Goal: Check status

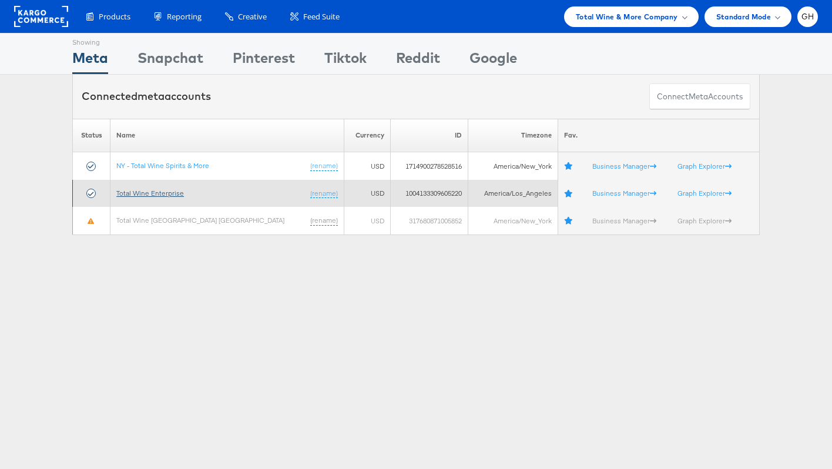
click at [136, 192] on link "Total Wine Enterprise" at bounding box center [150, 193] width 68 height 9
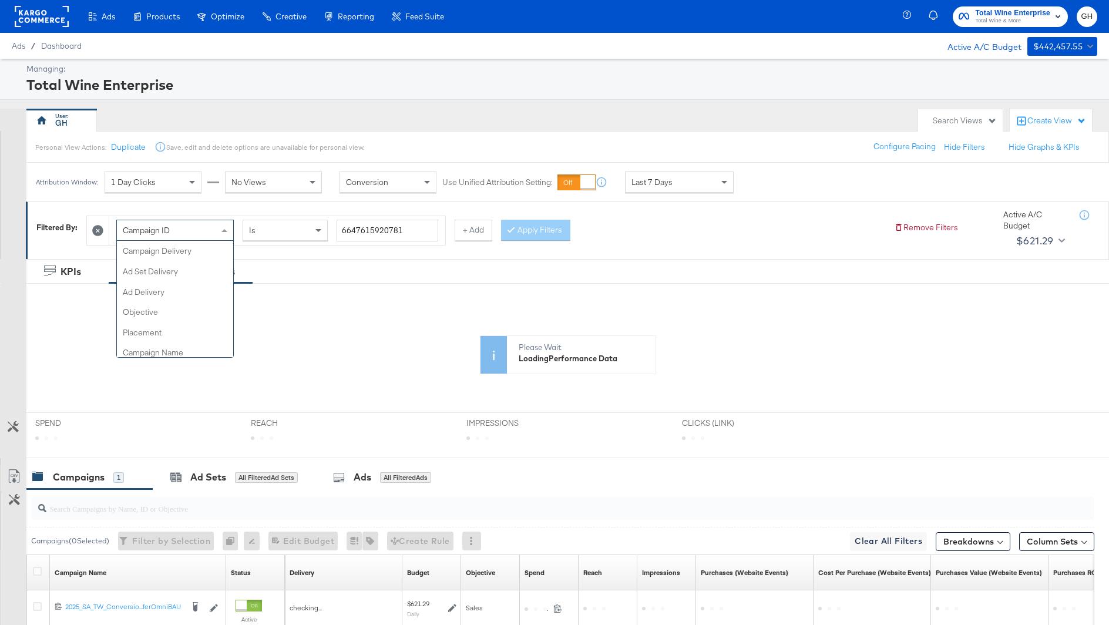
click at [189, 239] on div "Campaign ID" at bounding box center [175, 230] width 116 height 20
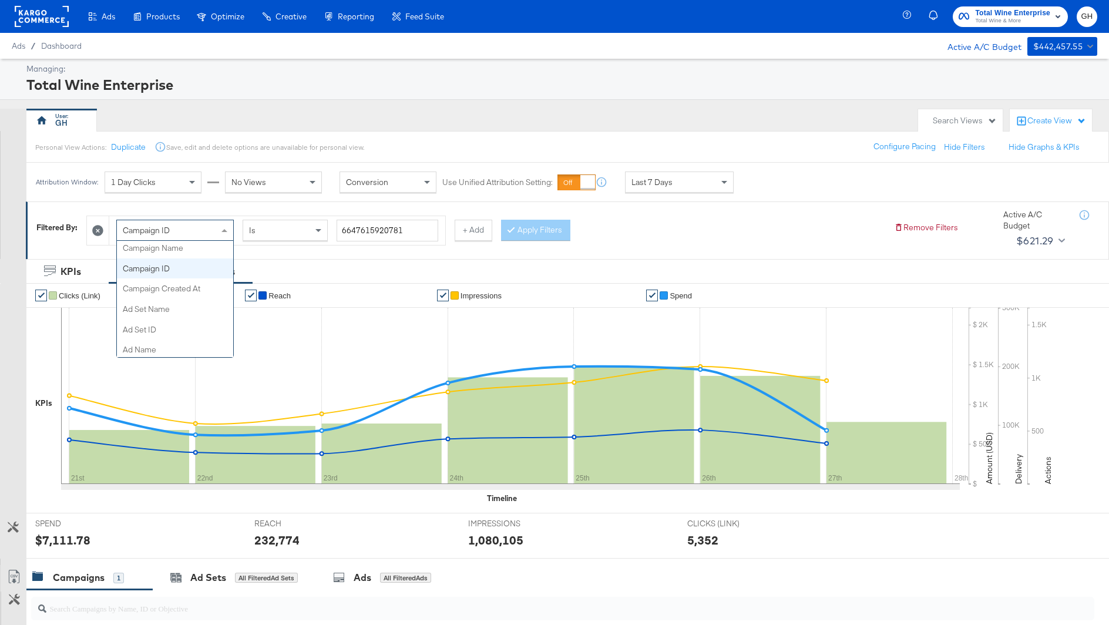
scroll to position [103, 0]
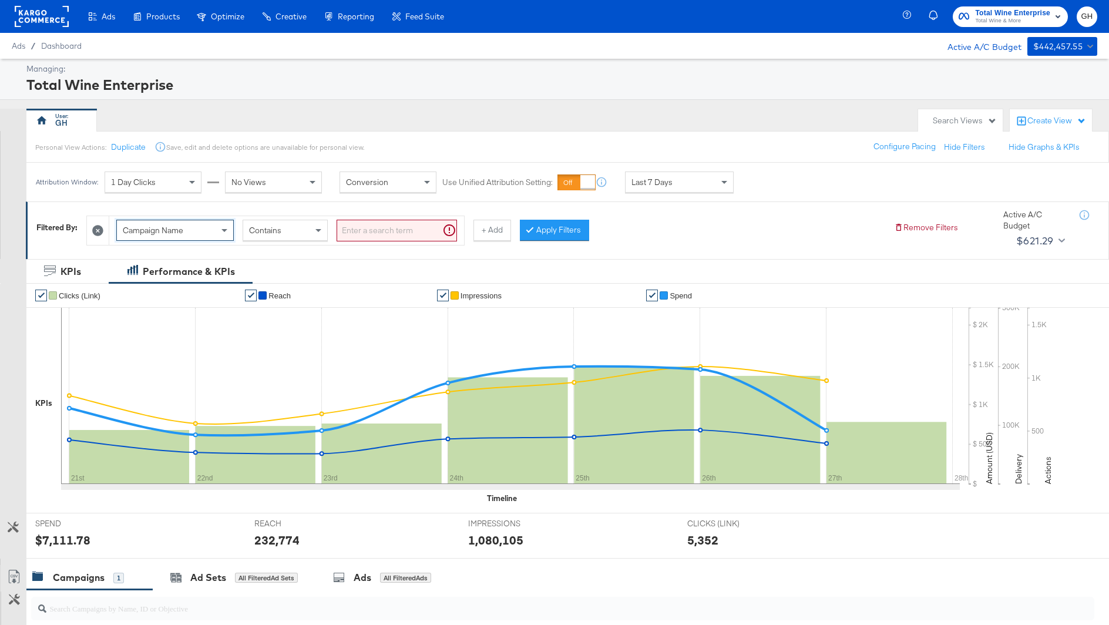
click at [377, 224] on input "search" at bounding box center [397, 231] width 120 height 22
paste input "2025_SA_TW_Reach_NonOfferReachBAU"
type input "2025_SA_TW_Reach_NonOfferReachBAU"
click at [559, 226] on button "Apply Filters" at bounding box center [535, 230] width 69 height 21
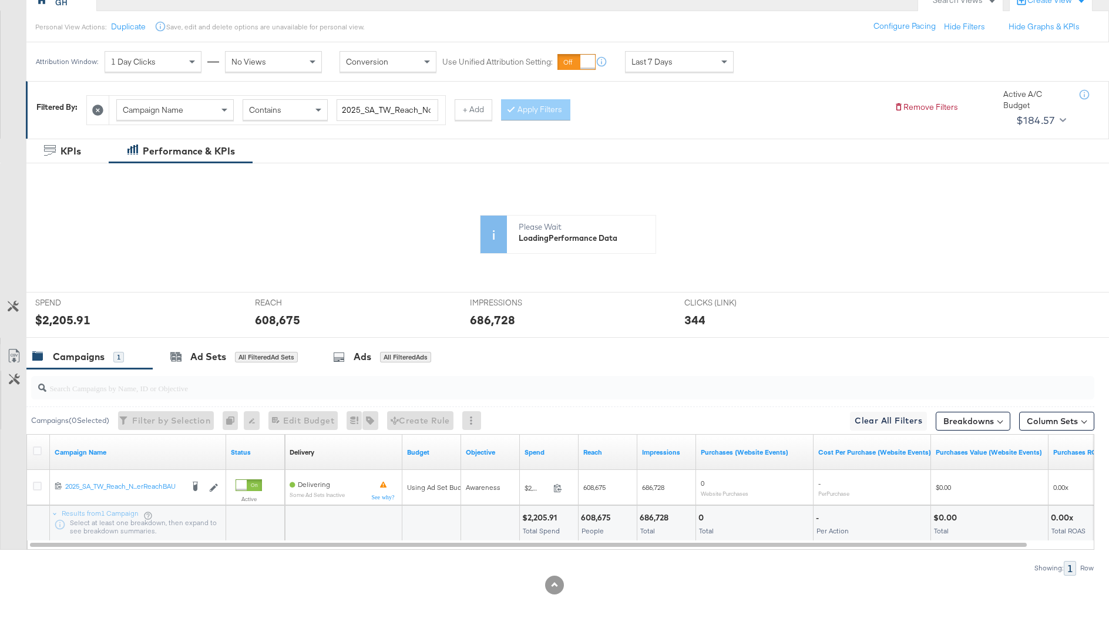
scroll to position [156, 0]
click at [200, 335] on div "SPEND SPEND $2,205.91" at bounding box center [136, 313] width 220 height 45
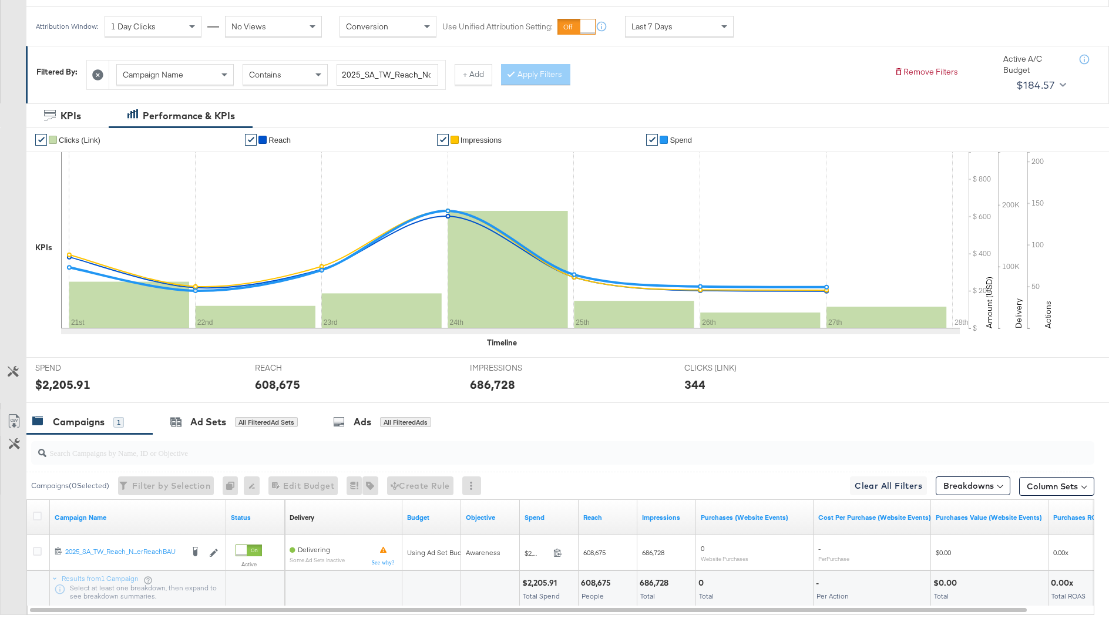
click at [199, 400] on div "SPEND SPEND $2,205.91" at bounding box center [136, 380] width 220 height 45
click at [199, 417] on div "Ad Sets" at bounding box center [208, 422] width 36 height 14
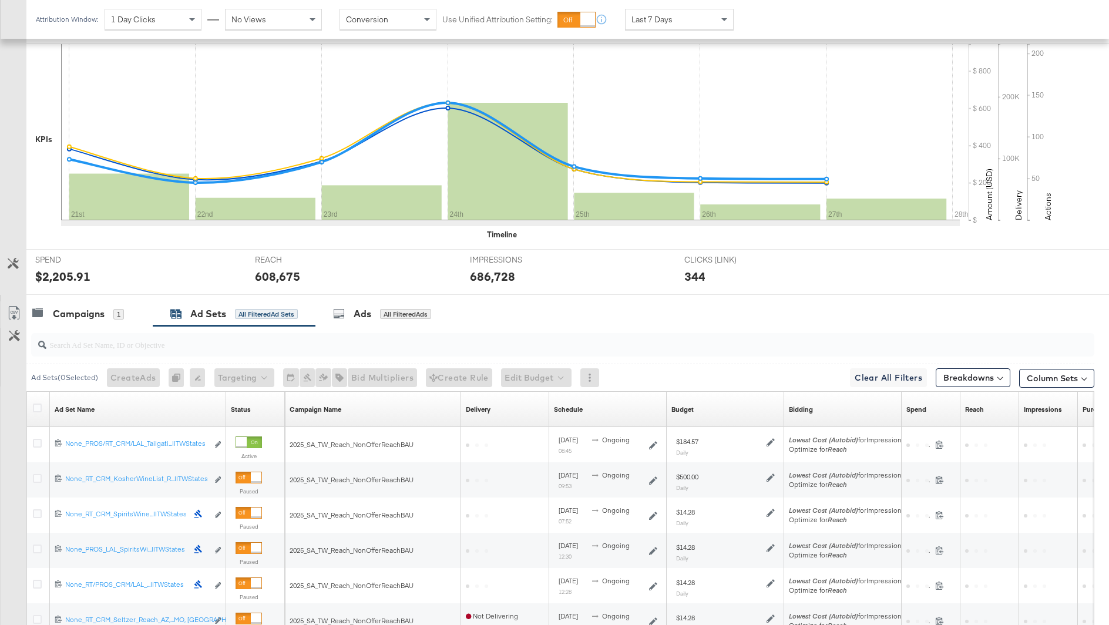
scroll to position [266, 0]
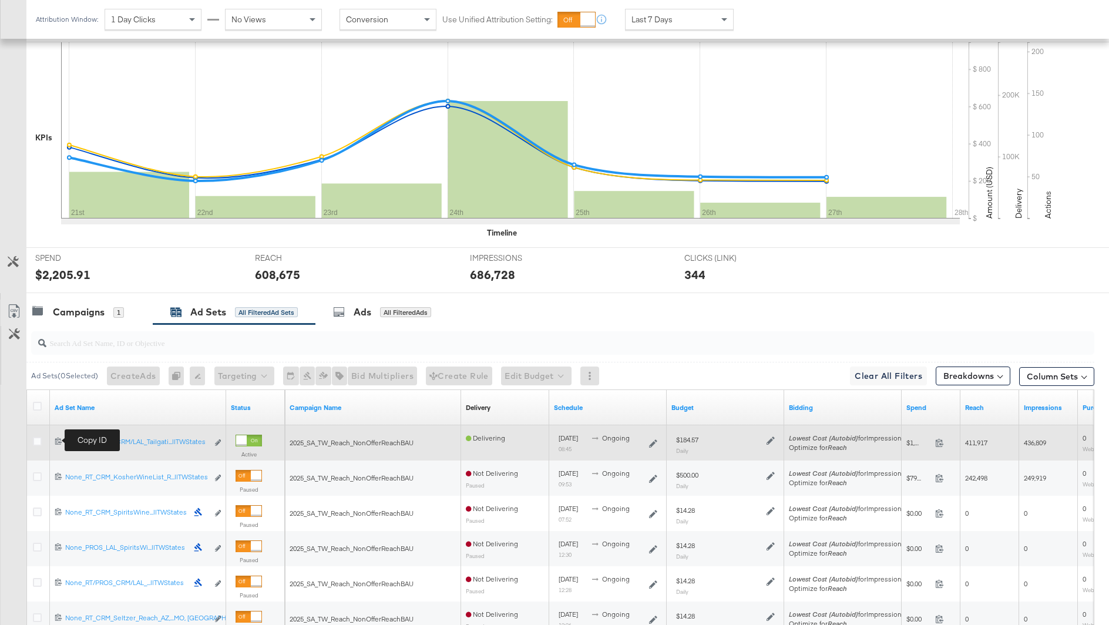
click at [55, 439] on icon at bounding box center [59, 441] width 8 height 8
